Goal: Check status

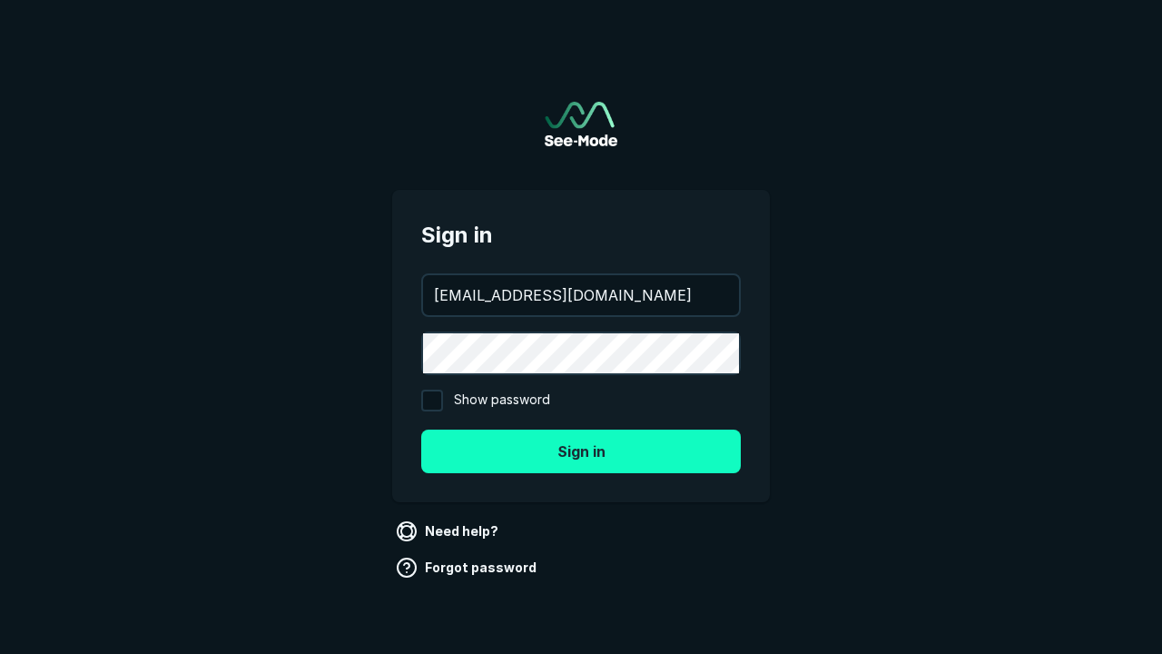
click at [581, 450] on button "Sign in" at bounding box center [581, 451] width 320 height 44
